Goal: Information Seeking & Learning: Check status

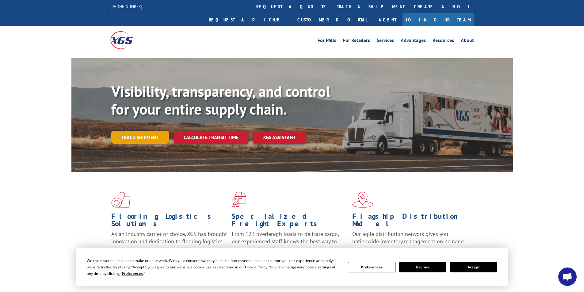
click at [137, 131] on link "Track shipment" at bounding box center [140, 137] width 58 height 13
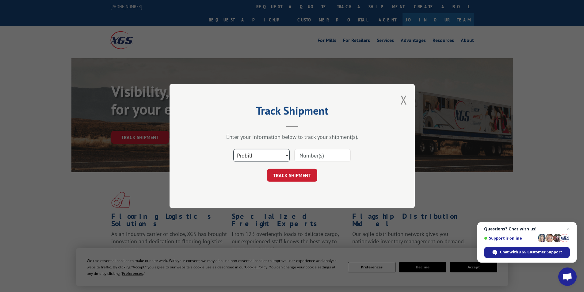
click at [286, 154] on select "Select category... Probill BOL PO" at bounding box center [261, 155] width 56 height 13
select select "bol"
click at [233, 149] on select "Select category... Probill BOL PO" at bounding box center [261, 155] width 56 height 13
click at [308, 156] on input at bounding box center [322, 155] width 56 height 13
type input "467102"
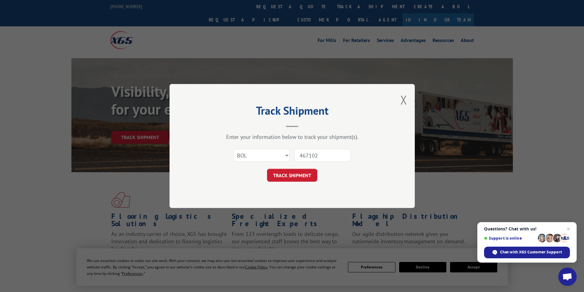
click button "TRACK SHIPMENT" at bounding box center [292, 175] width 50 height 13
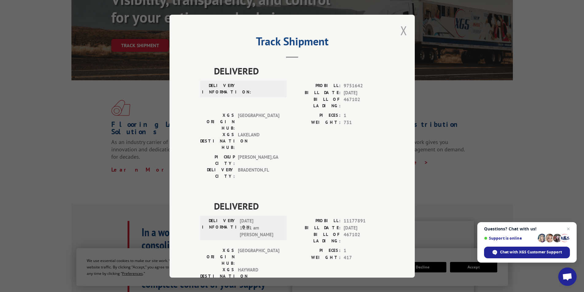
click at [401, 31] on button "Close modal" at bounding box center [403, 30] width 7 height 16
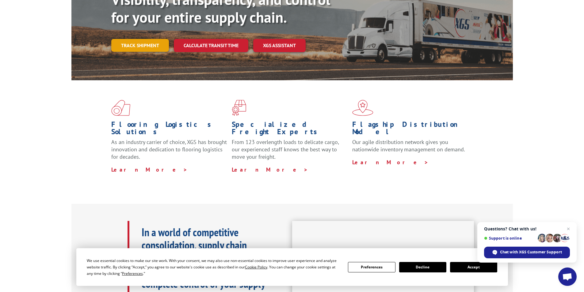
click at [137, 39] on link "Track shipment" at bounding box center [140, 45] width 58 height 13
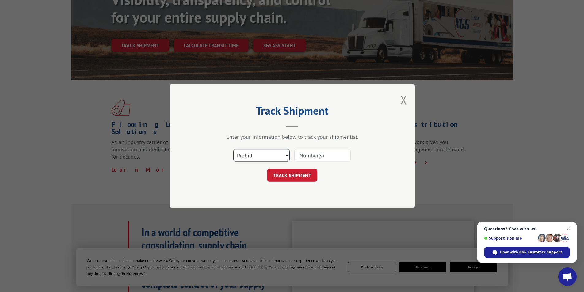
click at [287, 155] on select "Select category... Probill BOL PO" at bounding box center [261, 155] width 56 height 13
select select "bol"
click at [233, 149] on select "Select category... Probill BOL PO" at bounding box center [261, 155] width 56 height 13
click at [312, 156] on input at bounding box center [322, 155] width 56 height 13
type input "467102"
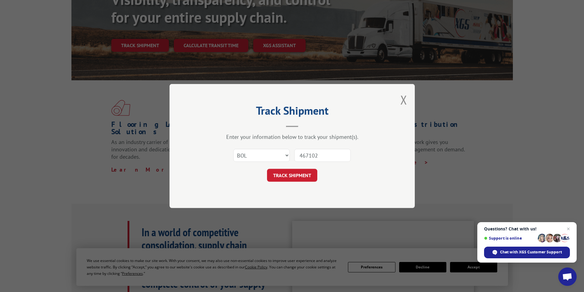
click button "TRACK SHIPMENT" at bounding box center [292, 175] width 50 height 13
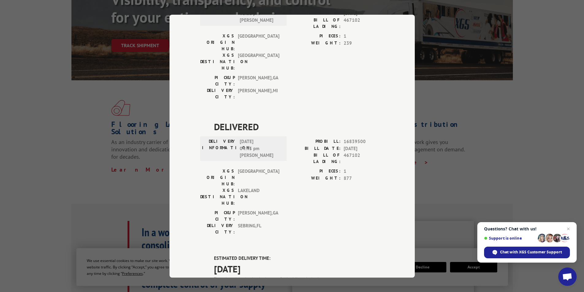
scroll to position [519, 0]
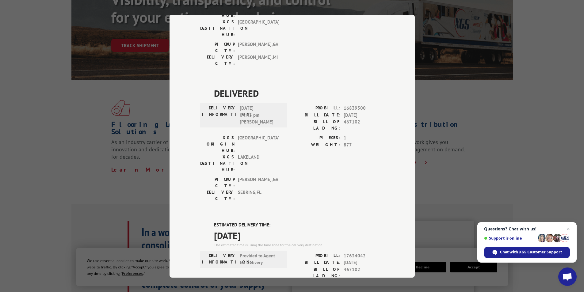
click at [285, 228] on span "[DATE]" at bounding box center [299, 235] width 170 height 14
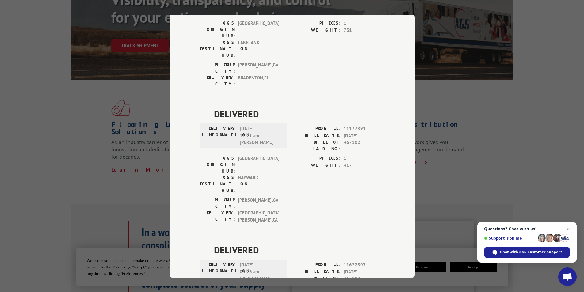
scroll to position [0, 0]
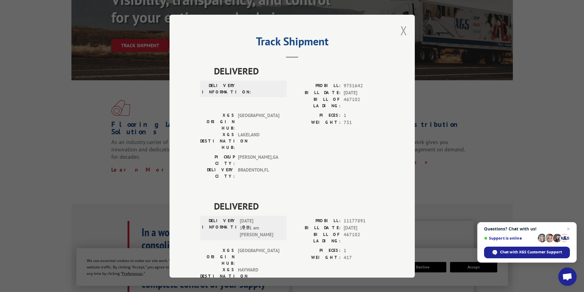
click at [400, 30] on button "Close modal" at bounding box center [403, 30] width 7 height 16
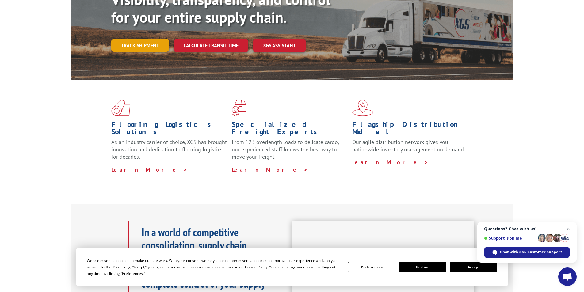
click at [142, 39] on link "Track shipment" at bounding box center [140, 45] width 58 height 13
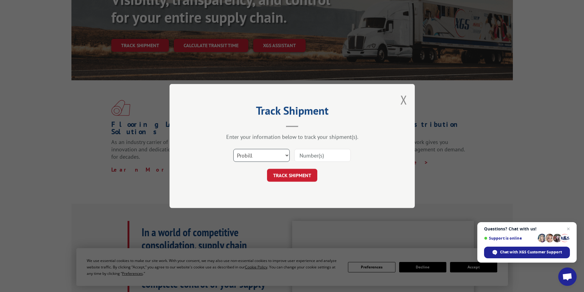
click at [286, 154] on select "Select category... Probill BOL PO" at bounding box center [261, 155] width 56 height 13
select select "bol"
click at [233, 149] on select "Select category... Probill BOL PO" at bounding box center [261, 155] width 56 height 13
click at [311, 156] on input at bounding box center [322, 155] width 56 height 13
type input "468684"
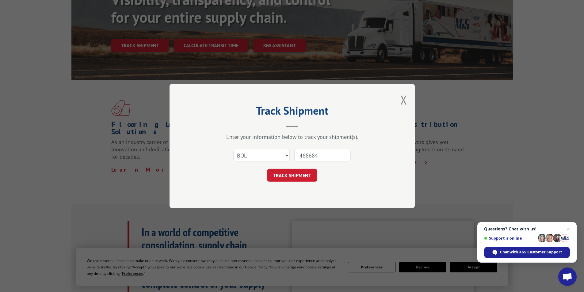
click button "TRACK SHIPMENT" at bounding box center [292, 175] width 50 height 13
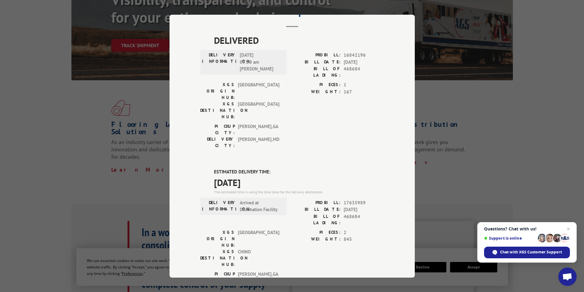
scroll to position [61, 0]
